Goal: Information Seeking & Learning: Understand process/instructions

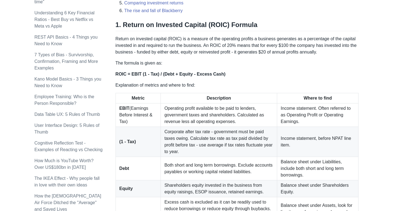
scroll to position [386, 0]
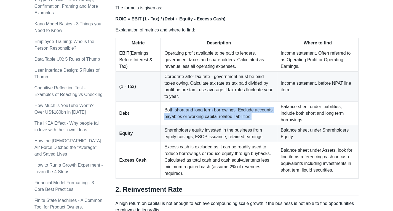
drag, startPoint x: 161, startPoint y: 100, endPoint x: 244, endPoint y: 108, distance: 83.7
click at [244, 108] on td "Both short and long term borrowings. Exclude accounts payables or working capit…" at bounding box center [219, 113] width 116 height 23
click at [255, 108] on td "Both short and long term borrowings. Exclude accounts payables or working capit…" at bounding box center [219, 113] width 116 height 23
drag, startPoint x: 169, startPoint y: 108, endPoint x: 245, endPoint y: 108, distance: 75.3
click at [245, 108] on td "Both short and long term borrowings. Exclude accounts payables or working capit…" at bounding box center [219, 113] width 116 height 23
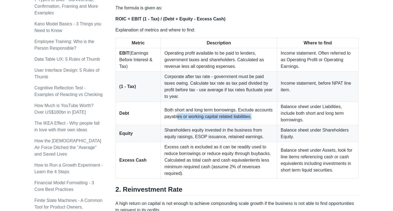
click at [254, 107] on td "Both short and long term borrowings. Exclude accounts payables or working capit…" at bounding box center [219, 113] width 116 height 23
click at [246, 104] on td "Both short and long term borrowings. Exclude accounts payables or working capit…" at bounding box center [219, 113] width 116 height 23
drag, startPoint x: 157, startPoint y: 100, endPoint x: 243, endPoint y: 105, distance: 85.7
click at [243, 105] on td "Both short and long term borrowings. Exclude accounts payables or working capit…" at bounding box center [219, 113] width 116 height 23
click at [251, 105] on td "Both short and long term borrowings. Exclude accounts payables or working capit…" at bounding box center [219, 113] width 116 height 23
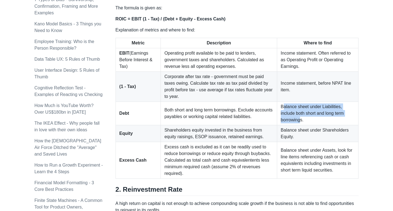
drag, startPoint x: 280, startPoint y: 99, endPoint x: 348, endPoint y: 107, distance: 68.1
click at [348, 107] on td "Balance sheet under Liabilities, include both short and long term borrowings." at bounding box center [317, 113] width 81 height 23
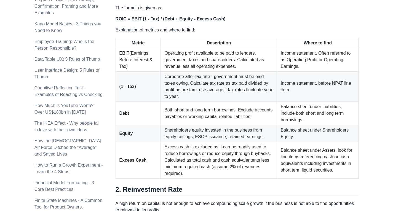
click at [351, 108] on td "Balance sheet under Liabilities, include both short and long term borrowings." at bounding box center [317, 113] width 81 height 23
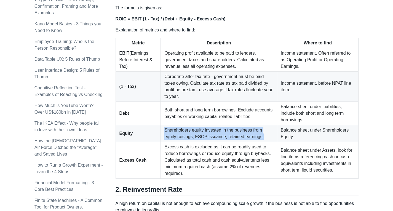
drag, startPoint x: 156, startPoint y: 116, endPoint x: 239, endPoint y: 124, distance: 83.4
click at [239, 125] on td "Shareholders equity invested in the business from equity raisings, ESOP issuanc…" at bounding box center [219, 133] width 116 height 17
click at [248, 125] on td "Shareholders equity invested in the business from equity raisings, ESOP issuanc…" at bounding box center [219, 133] width 116 height 17
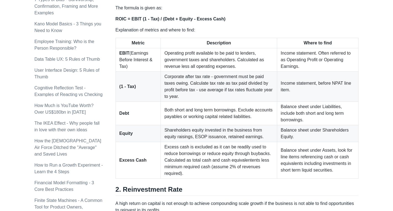
click at [287, 125] on td "Balance sheet under Shareholders Equity." at bounding box center [317, 133] width 81 height 17
drag, startPoint x: 278, startPoint y: 114, endPoint x: 301, endPoint y: 122, distance: 24.2
click at [301, 125] on td "Balance sheet under Shareholders Equity." at bounding box center [317, 133] width 81 height 17
click at [307, 125] on td "Balance sheet under Shareholders Equity." at bounding box center [317, 133] width 81 height 17
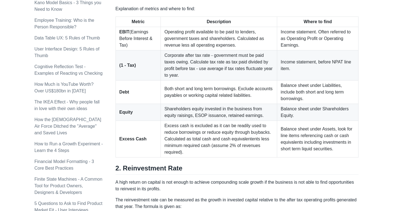
scroll to position [414, 0]
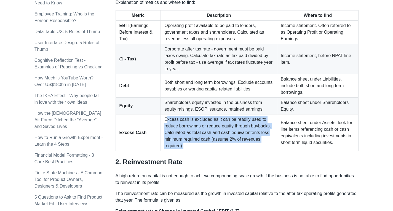
drag, startPoint x: 159, startPoint y: 107, endPoint x: 251, endPoint y: 125, distance: 93.2
click at [251, 125] on td "Excess cash is excluded as it can be readily used to reduce borrowings or reduc…" at bounding box center [219, 133] width 116 height 37
click at [255, 123] on td "Excess cash is excluded as it can be readily used to reduce borrowings or reduc…" at bounding box center [219, 133] width 116 height 37
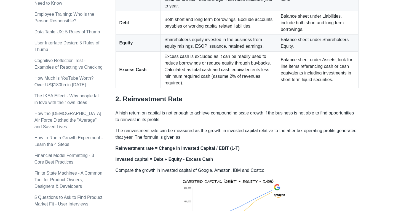
scroll to position [449, 0]
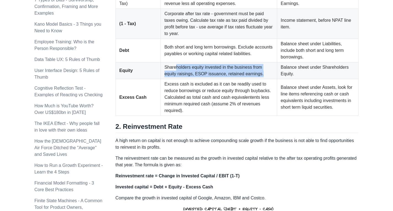
drag, startPoint x: 168, startPoint y: 54, endPoint x: 242, endPoint y: 60, distance: 74.5
click at [242, 62] on td "Shareholders equity invested in the business from equity raisings, ESOP issuanc…" at bounding box center [219, 70] width 116 height 17
click at [241, 62] on td "Shareholders equity invested in the business from equity raisings, ESOP issuanc…" at bounding box center [219, 70] width 116 height 17
drag, startPoint x: 167, startPoint y: 54, endPoint x: 244, endPoint y: 60, distance: 77.5
click at [244, 62] on td "Shareholders equity invested in the business from equity raisings, ESOP issuanc…" at bounding box center [219, 70] width 116 height 17
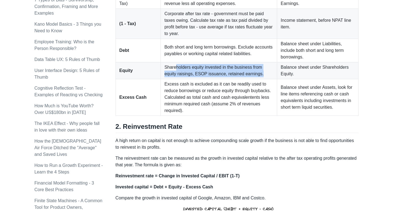
click at [251, 62] on td "Shareholders equity invested in the business from equity raisings, ESOP issuanc…" at bounding box center [219, 70] width 116 height 17
